Goal: Use online tool/utility: Use online tool/utility

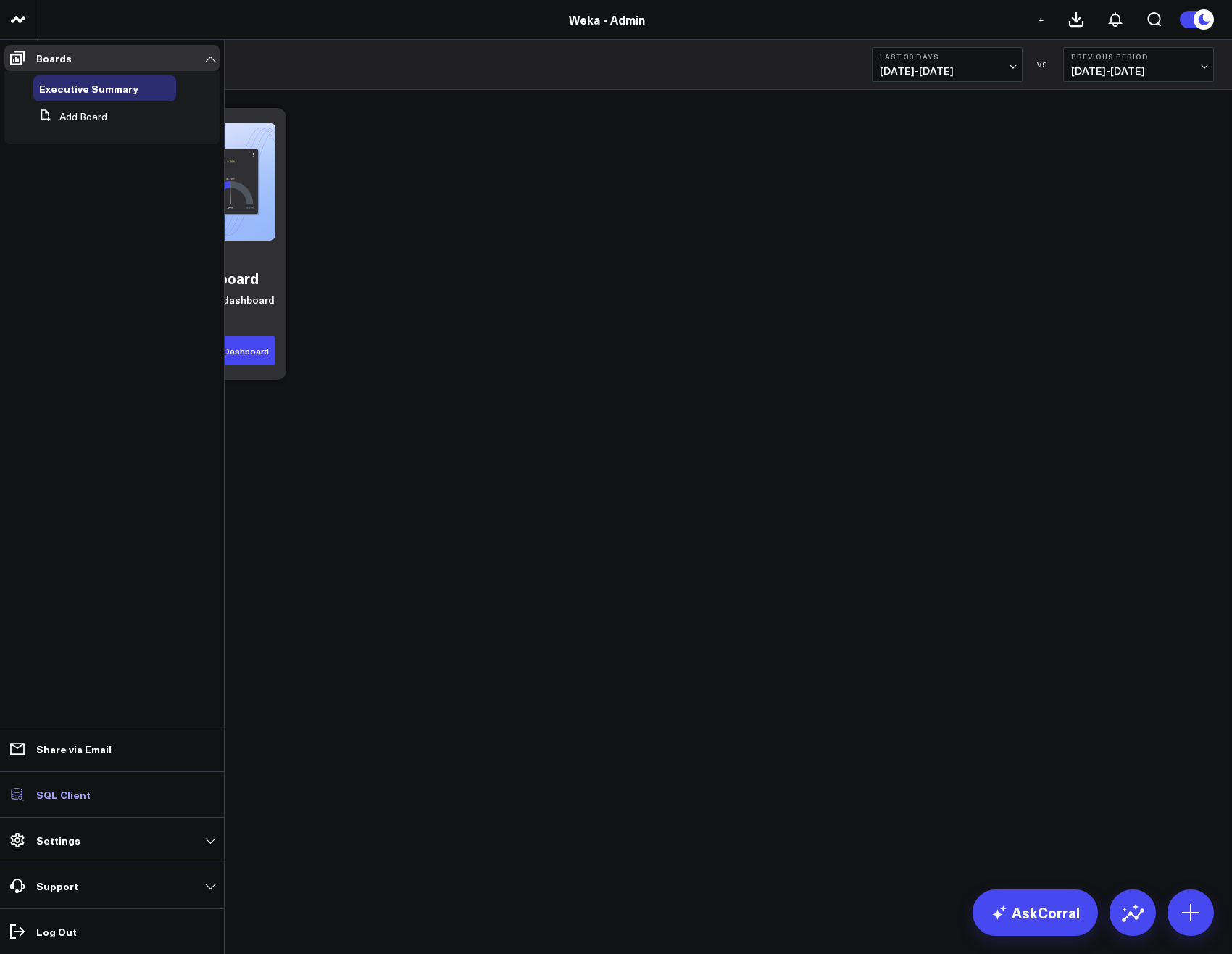
click at [61, 803] on link "SQL Client" at bounding box center [112, 795] width 215 height 26
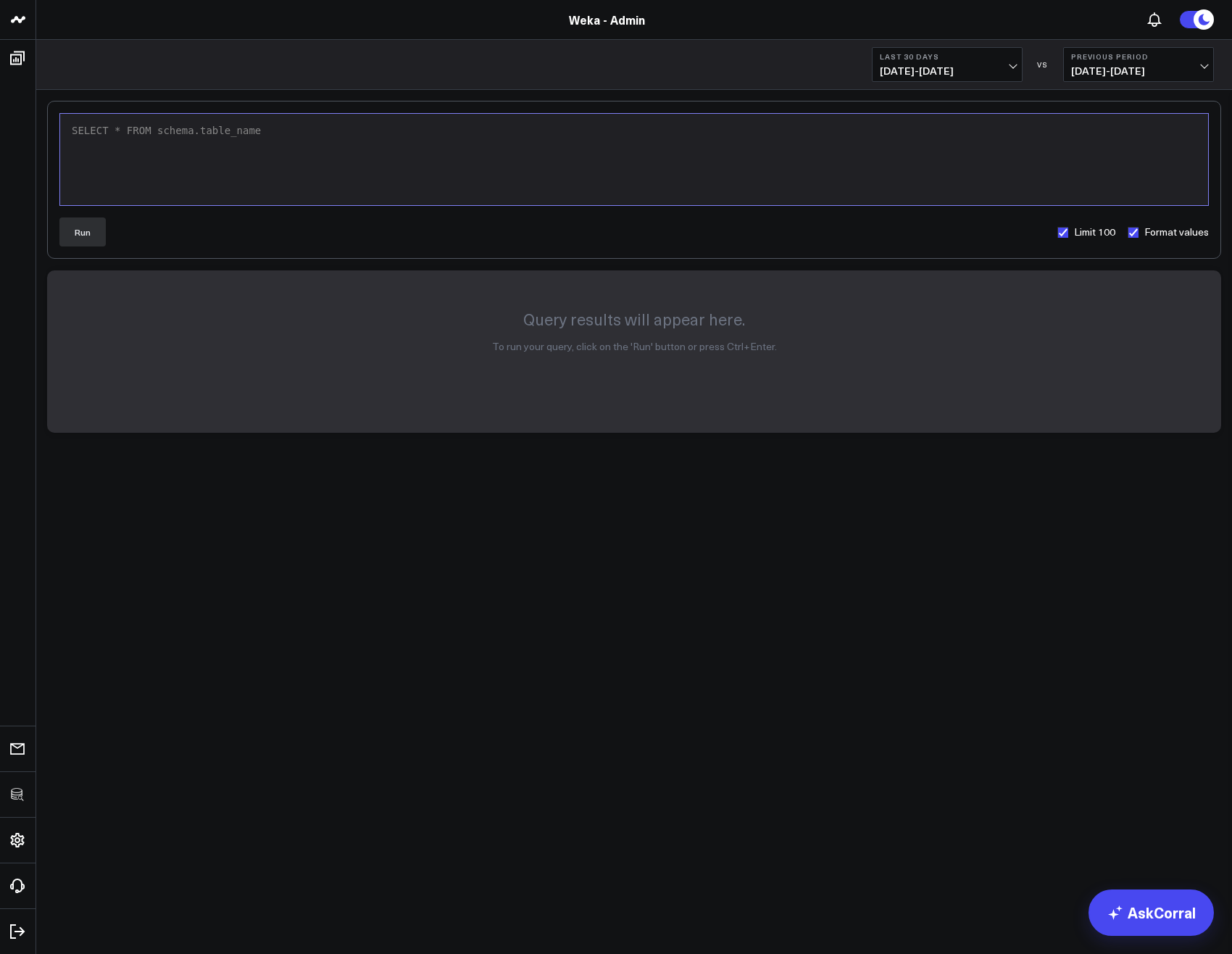
click at [442, 180] on div "SELECT * FROM schema.table_name" at bounding box center [634, 160] width 1133 height 77
click at [86, 235] on button "Run" at bounding box center [82, 232] width 46 height 29
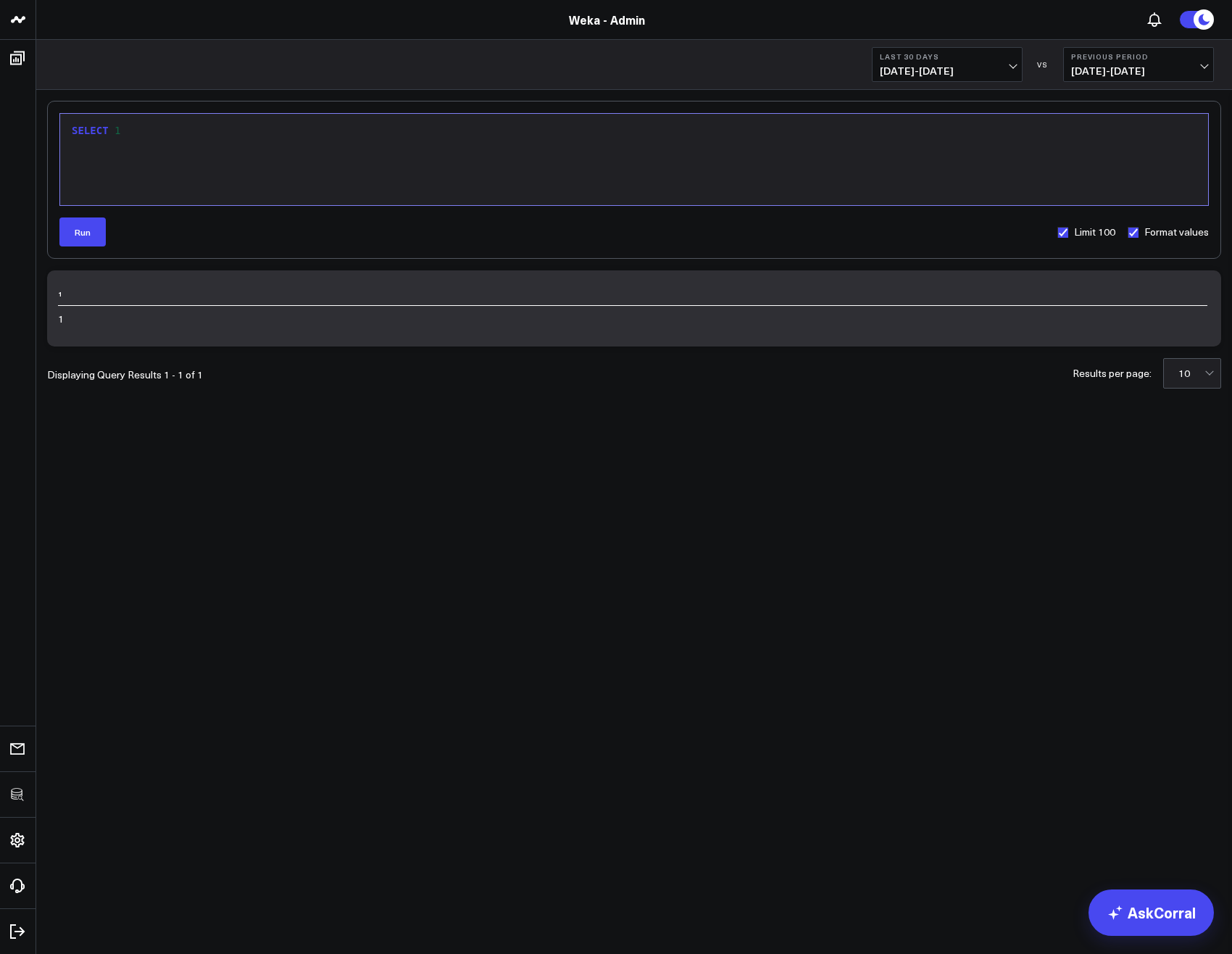
click at [180, 168] on div "SELECT 1" at bounding box center [634, 160] width 1133 height 77
